Goal: Navigation & Orientation: Find specific page/section

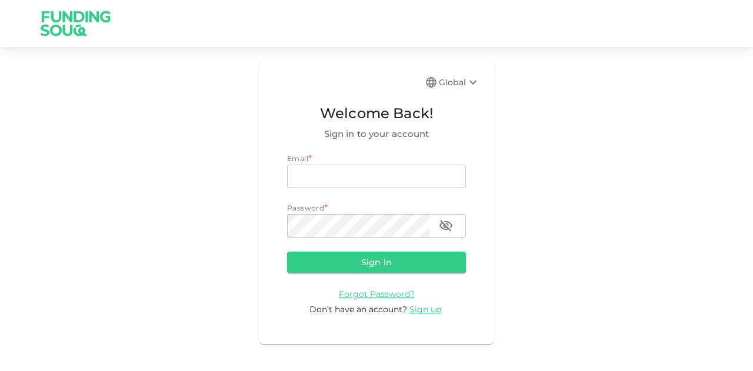
type input "[EMAIL_ADDRESS][PERSON_NAME][DOMAIN_NAME]"
click at [343, 268] on button "Sign in" at bounding box center [376, 262] width 179 height 21
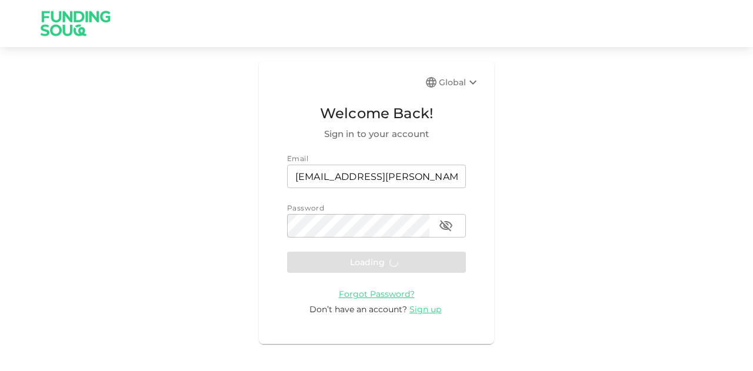
click at [350, 263] on form "Email email [EMAIL_ADDRESS][PERSON_NAME][DOMAIN_NAME] email Password password p…" at bounding box center [376, 234] width 179 height 163
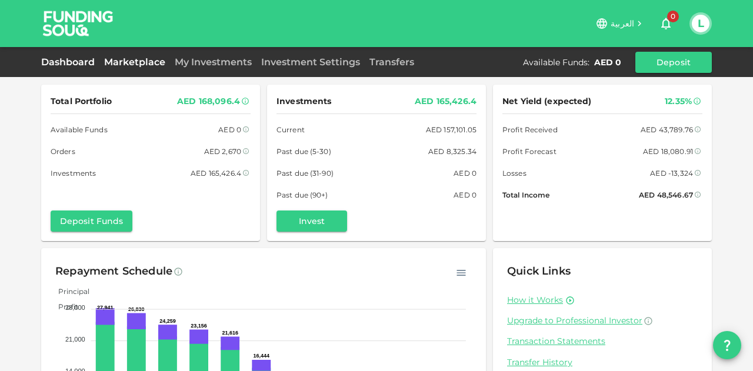
click at [135, 64] on link "Marketplace" at bounding box center [134, 61] width 71 height 11
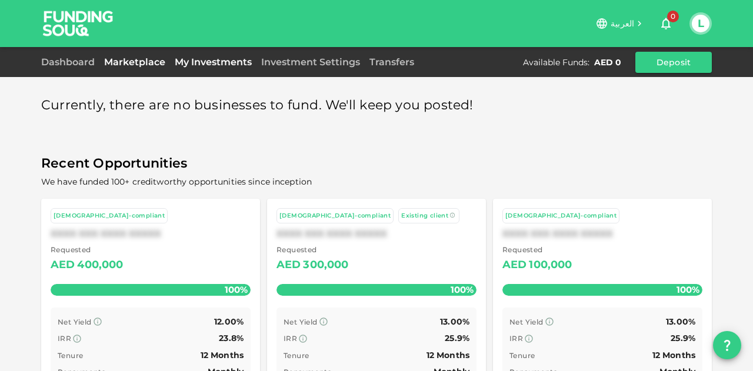
click at [201, 66] on link "My Investments" at bounding box center [213, 61] width 86 height 11
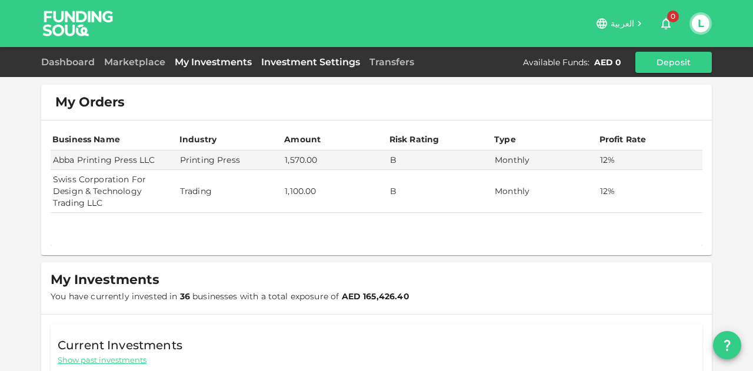
click at [301, 66] on link "Investment Settings" at bounding box center [310, 61] width 108 height 11
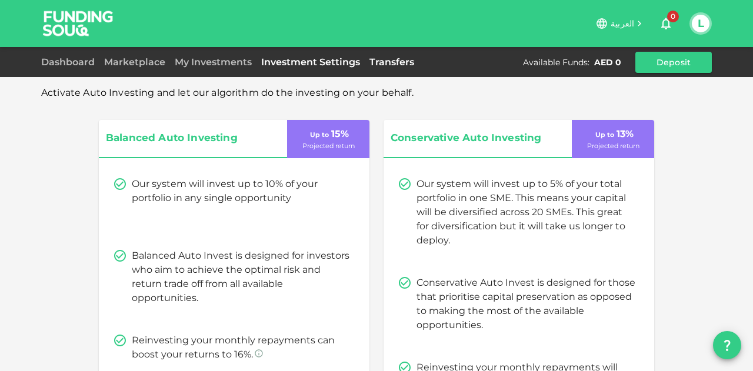
click at [399, 56] on link "Transfers" at bounding box center [392, 61] width 54 height 11
